Goal: Check status

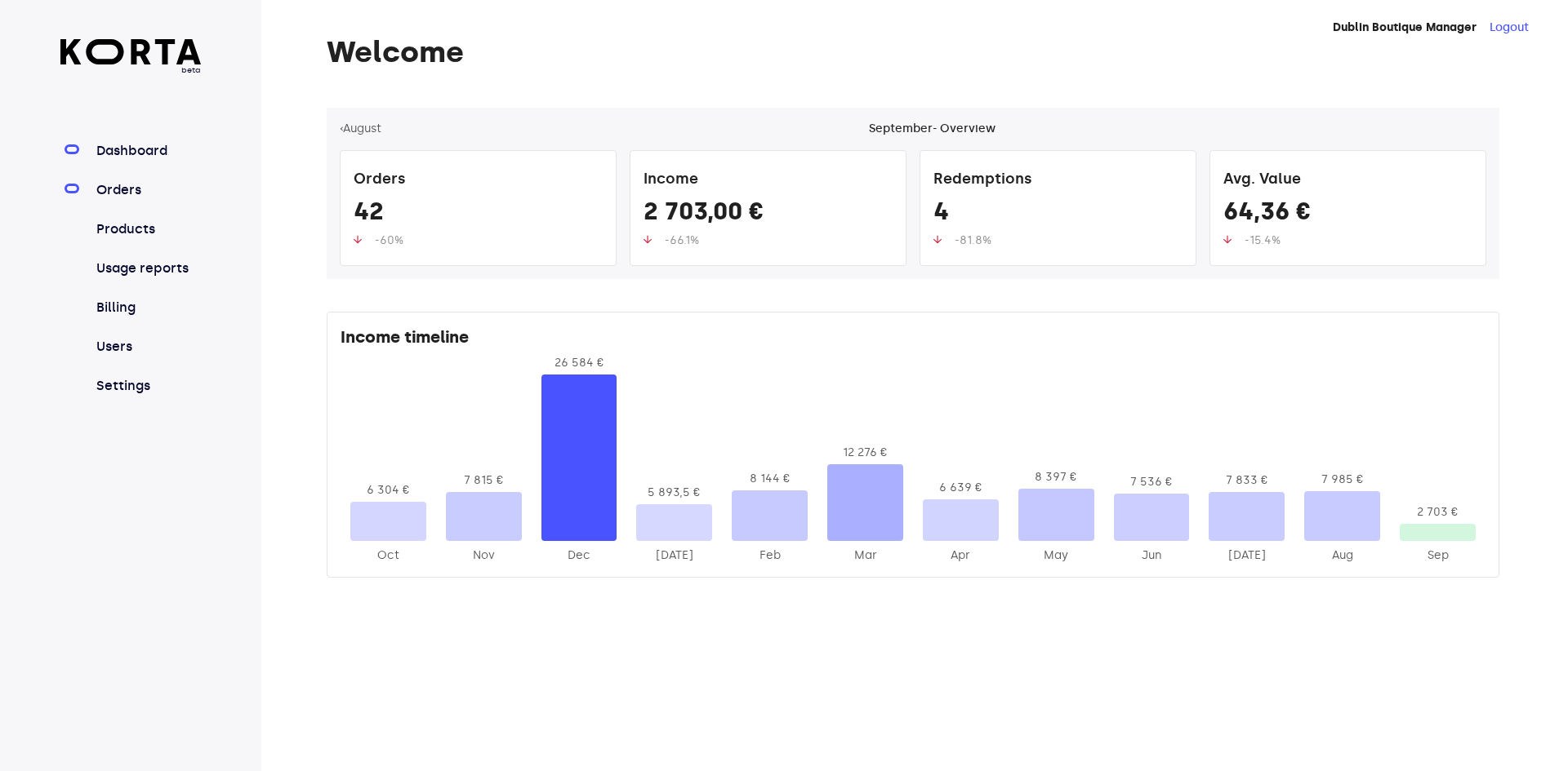
click at [138, 194] on link "Orders" at bounding box center [148, 190] width 109 height 20
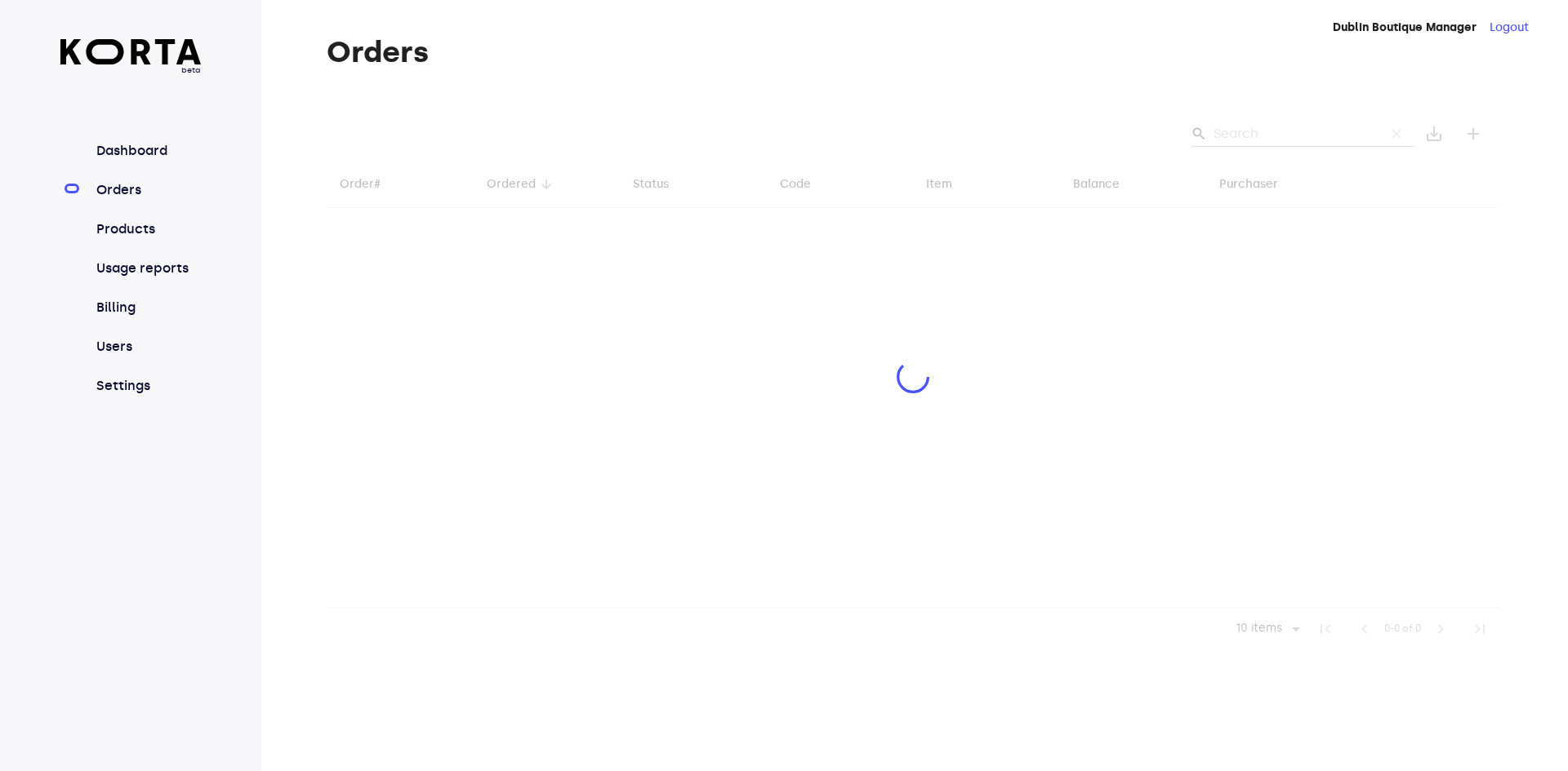
click at [1261, 141] on div at bounding box center [913, 380] width 1173 height 543
click at [1266, 138] on div at bounding box center [913, 380] width 1173 height 543
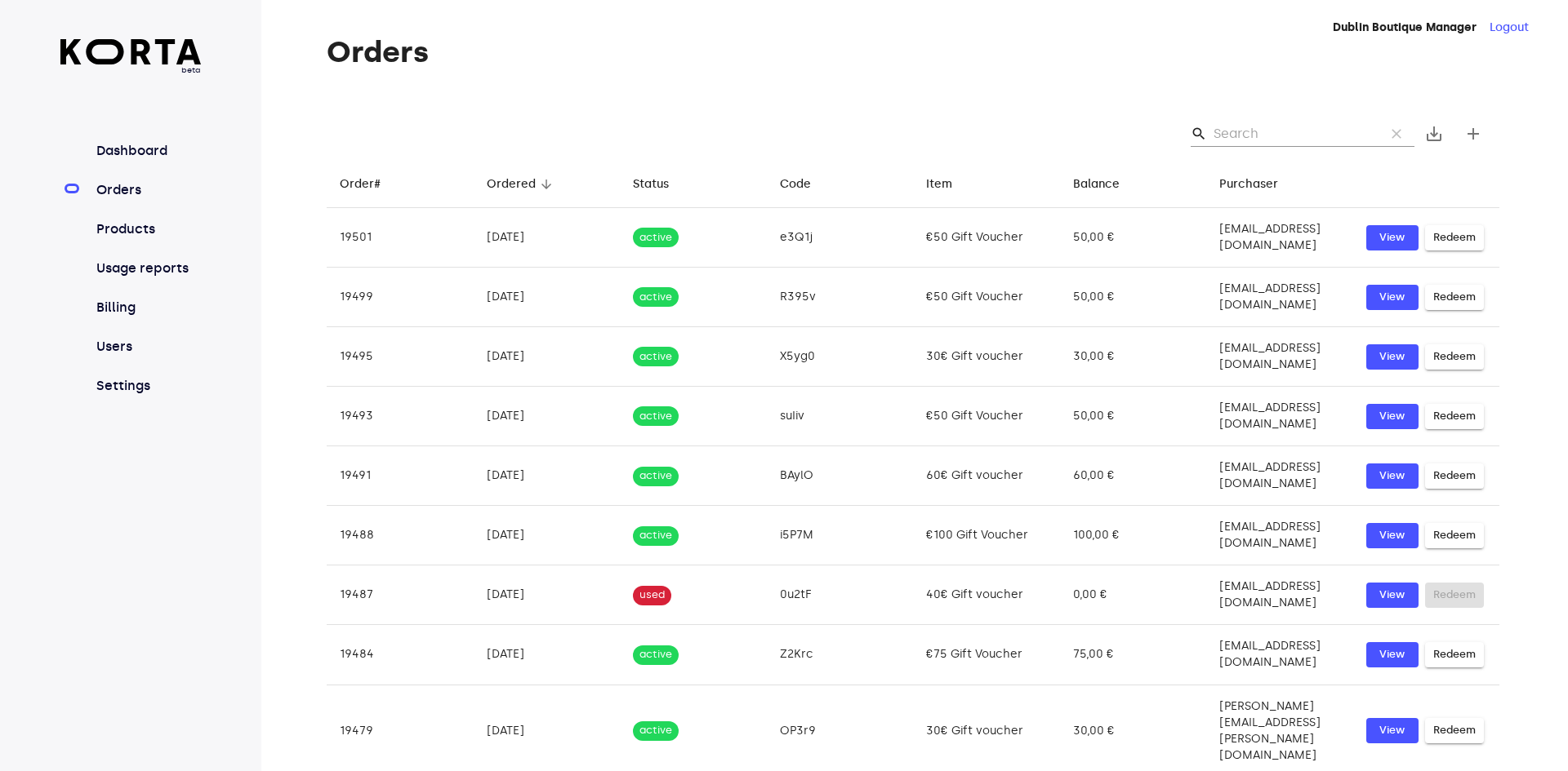
click at [1274, 138] on input "Search" at bounding box center [1293, 133] width 158 height 26
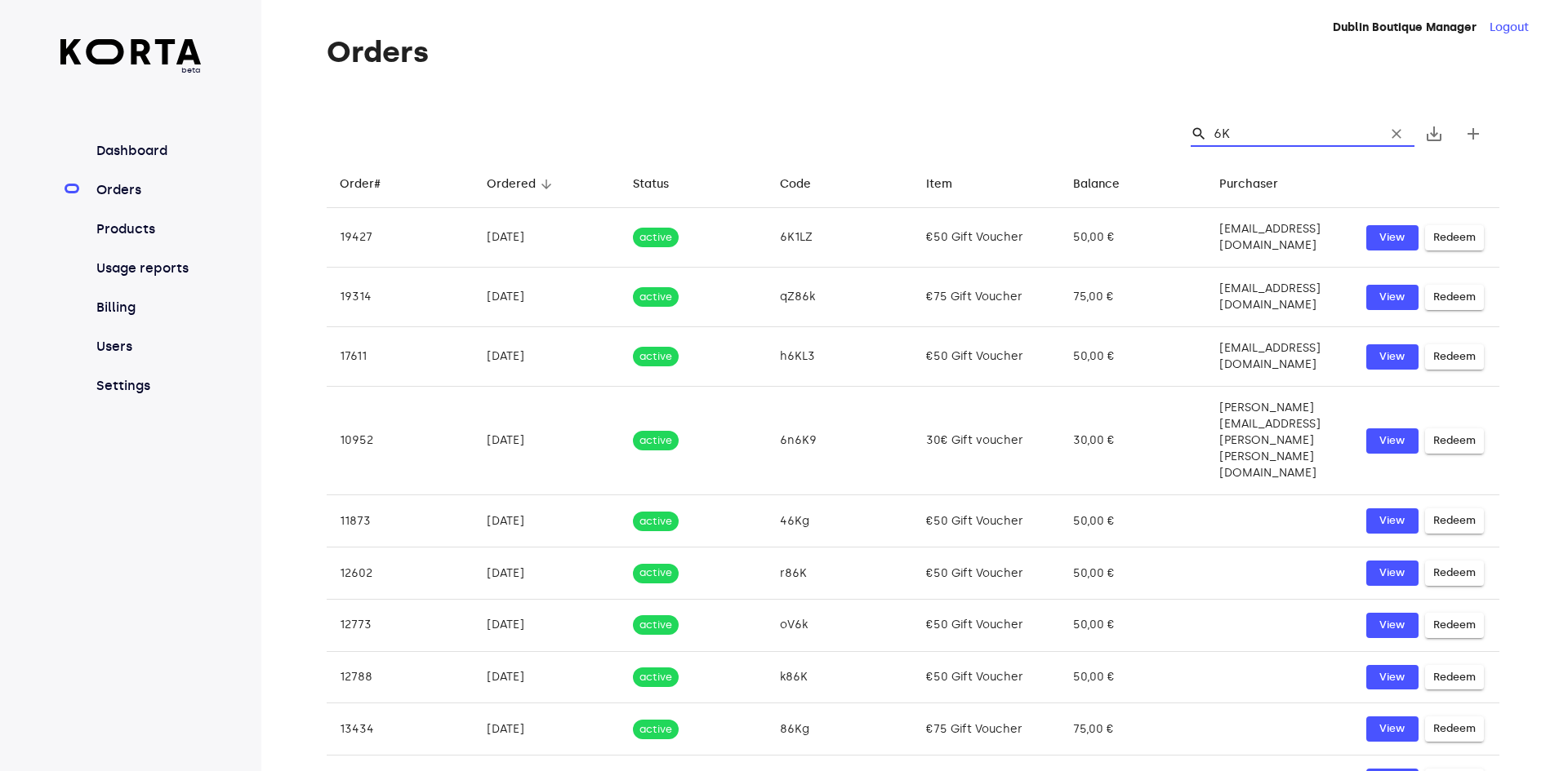
type input "6K1"
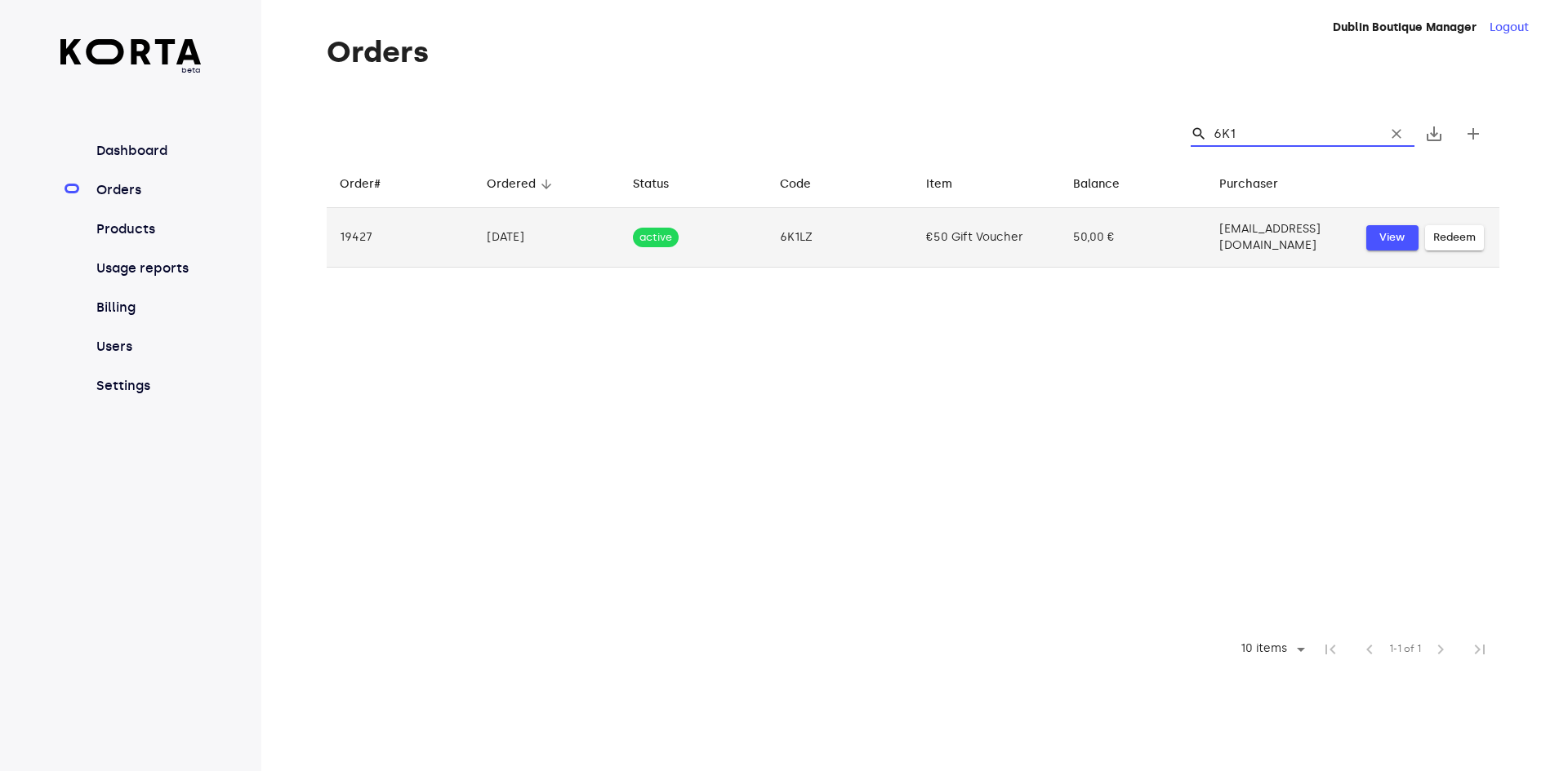
click at [1385, 230] on span "View" at bounding box center [1393, 238] width 36 height 19
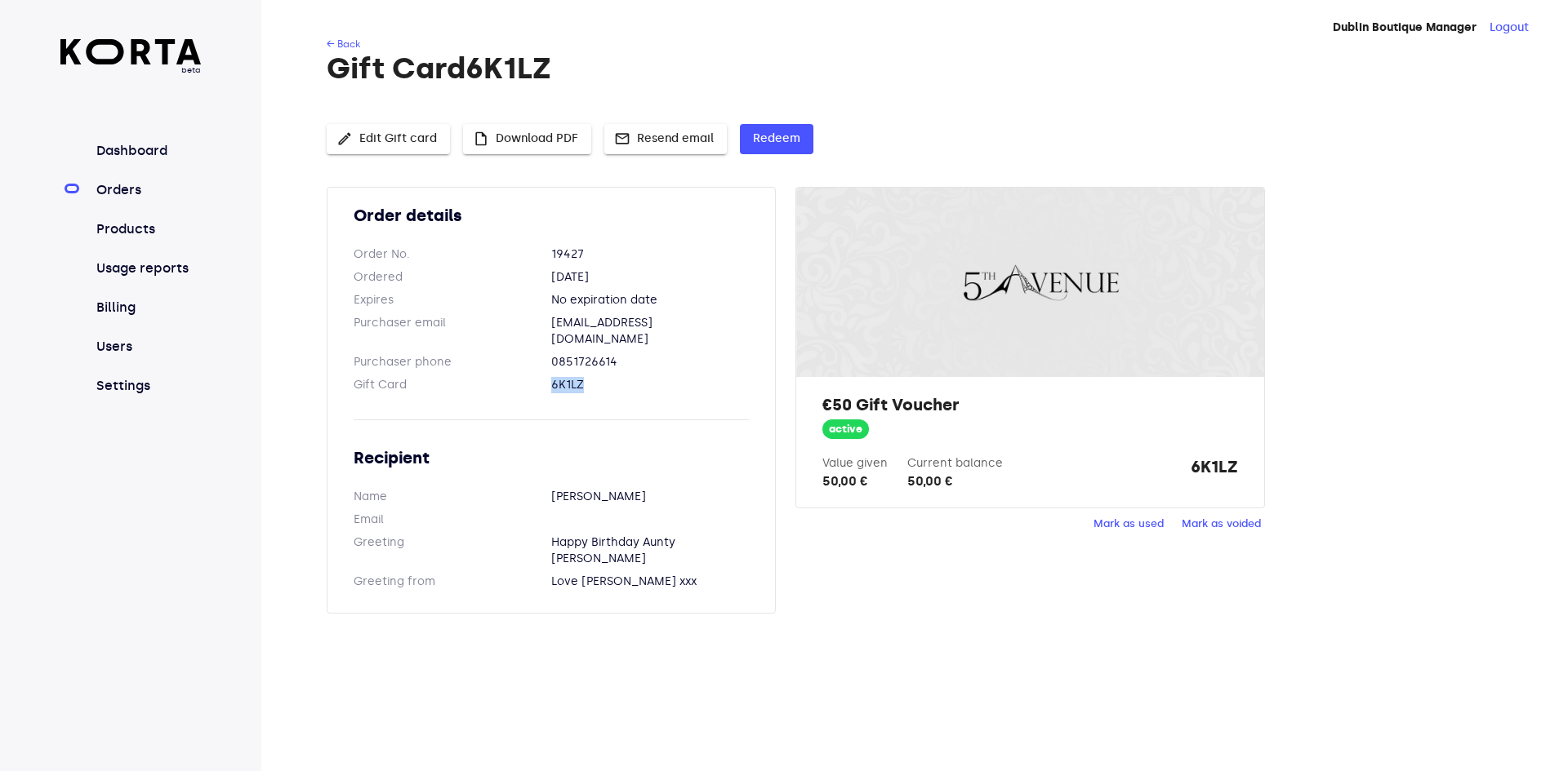
drag, startPoint x: 611, startPoint y: 364, endPoint x: 535, endPoint y: 365, distance: 76.0
click at [535, 377] on dl "Gift Card 6K1LZ" at bounding box center [552, 385] width 395 height 16
copy dl "6K1LZ"
click at [1129, 524] on span "Mark as used" at bounding box center [1128, 524] width 71 height 19
